Goal: Register for event/course

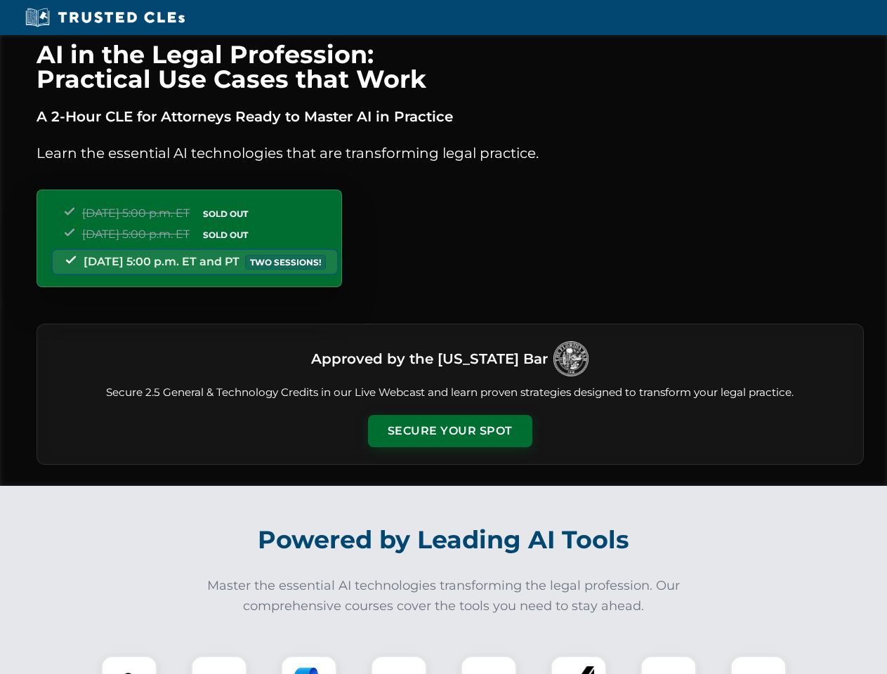
click at [449, 431] on button "Secure Your Spot" at bounding box center [450, 431] width 164 height 32
click at [129, 665] on img at bounding box center [129, 684] width 41 height 41
click at [219, 665] on div at bounding box center [219, 684] width 56 height 56
click at [309, 665] on div at bounding box center [309, 684] width 56 height 56
click at [399, 665] on img at bounding box center [398, 683] width 39 height 39
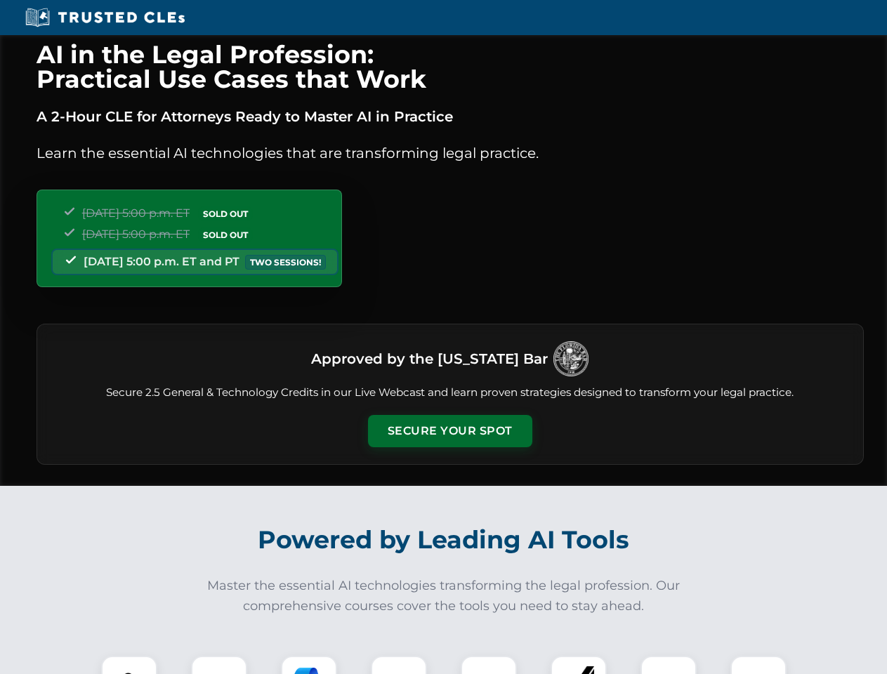
click at [489, 665] on div at bounding box center [489, 684] width 56 height 56
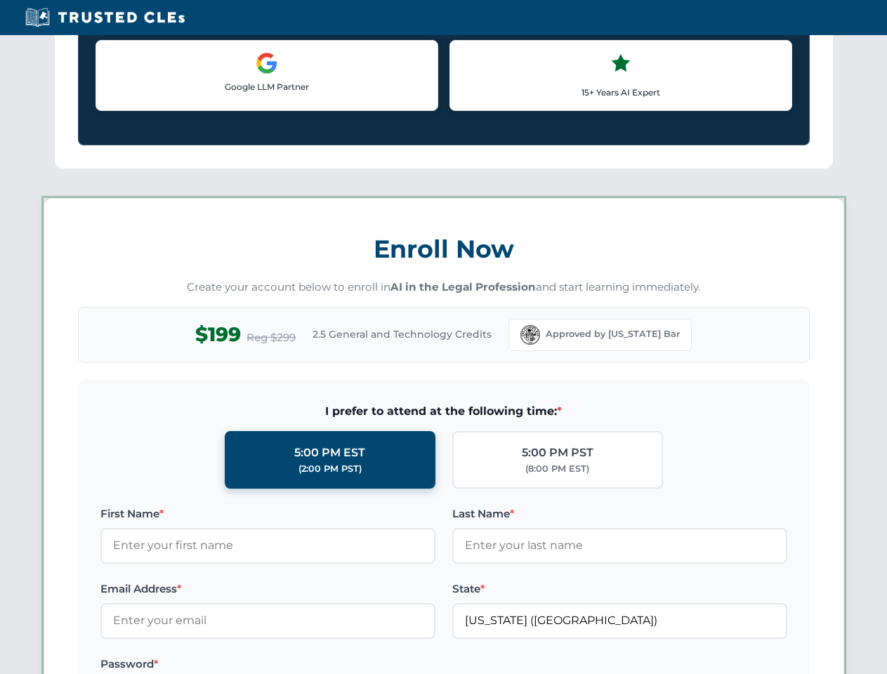
click at [669, 665] on label at bounding box center [619, 664] width 335 height 17
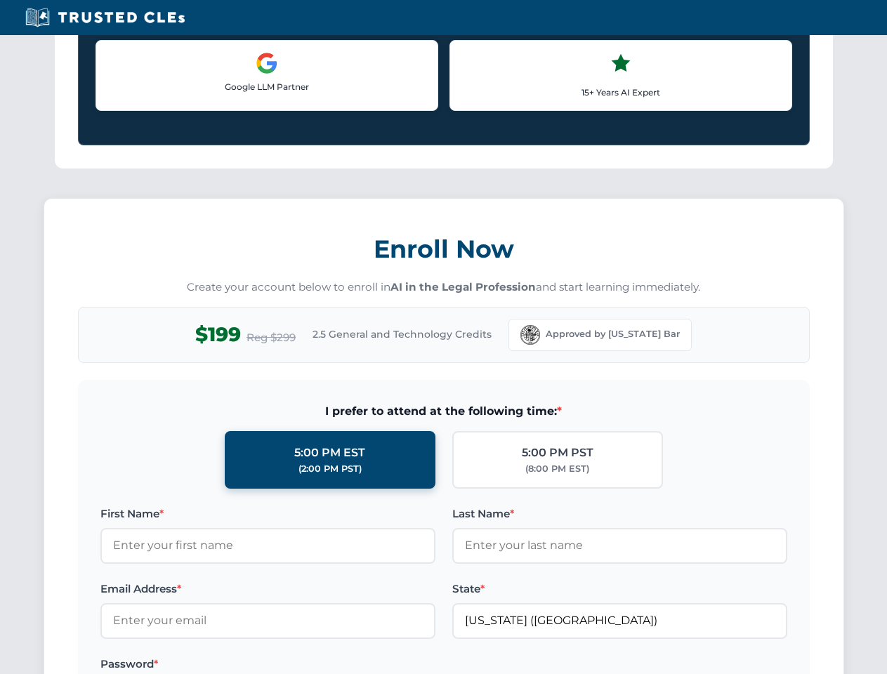
scroll to position [1218, 0]
